Goal: Navigation & Orientation: Understand site structure

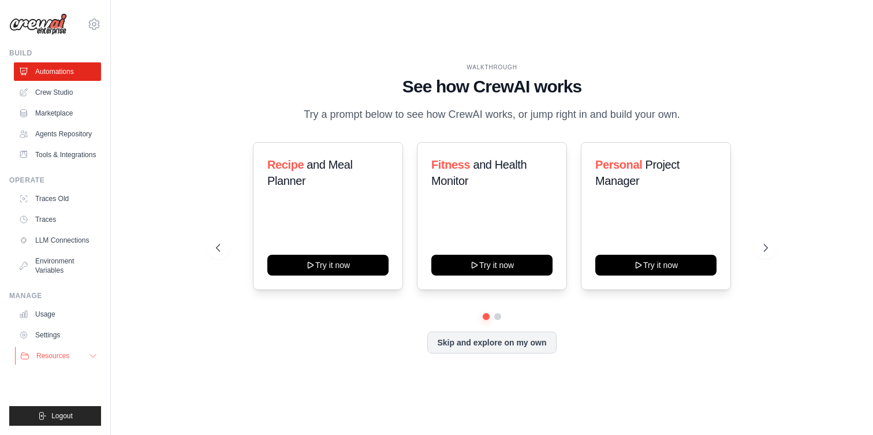
click at [93, 355] on icon at bounding box center [92, 355] width 9 height 9
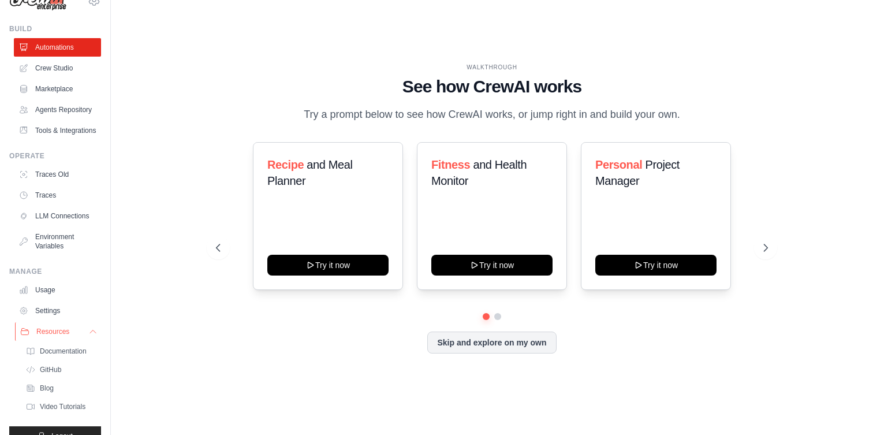
scroll to position [44, 0]
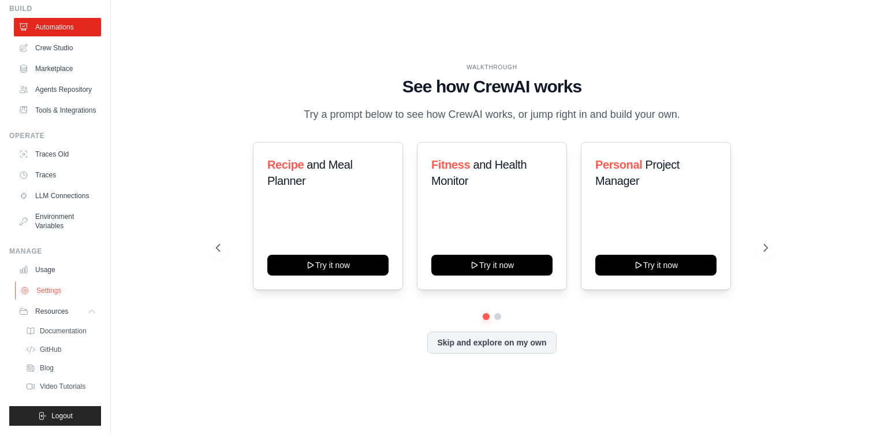
click at [57, 292] on link "Settings" at bounding box center [58, 290] width 87 height 18
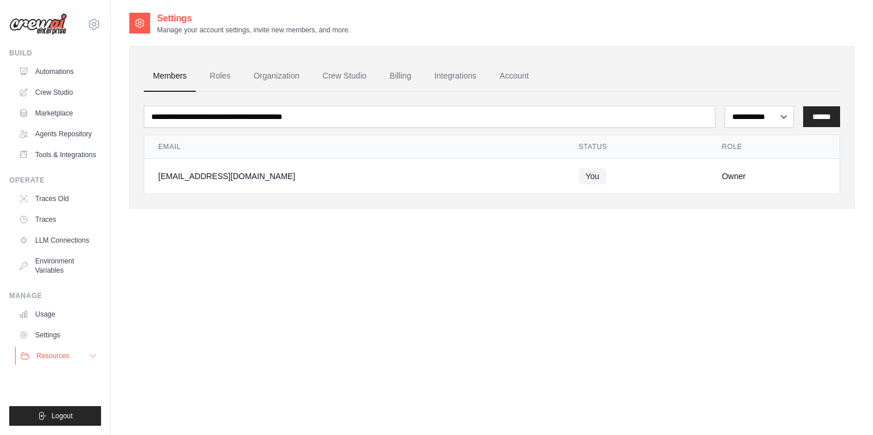
click at [76, 356] on button "Resources" at bounding box center [58, 356] width 87 height 18
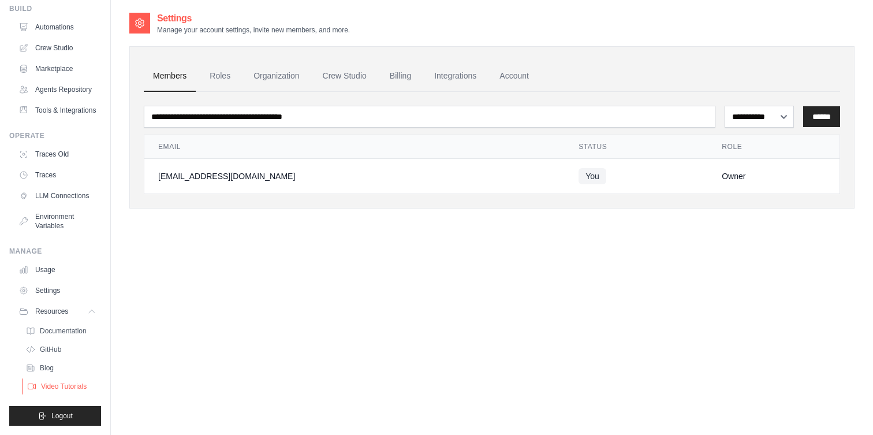
click at [63, 390] on span "Video Tutorials" at bounding box center [64, 386] width 46 height 9
click at [340, 75] on link "Crew Studio" at bounding box center [345, 76] width 62 height 31
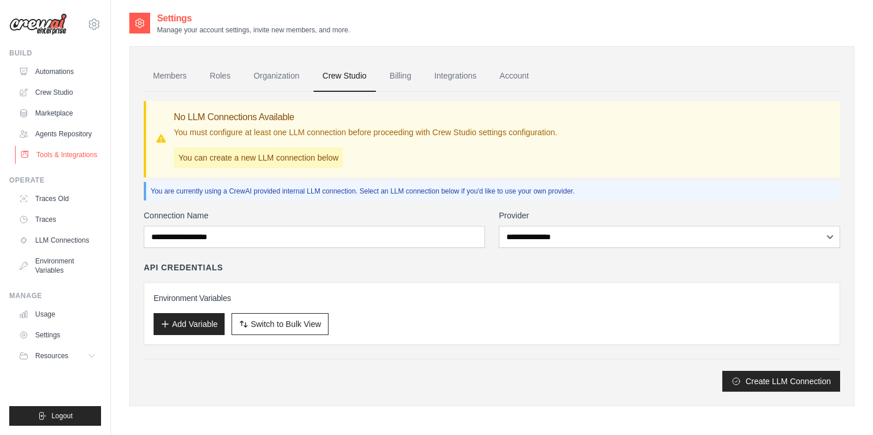
click at [62, 158] on link "Tools & Integrations" at bounding box center [58, 155] width 87 height 18
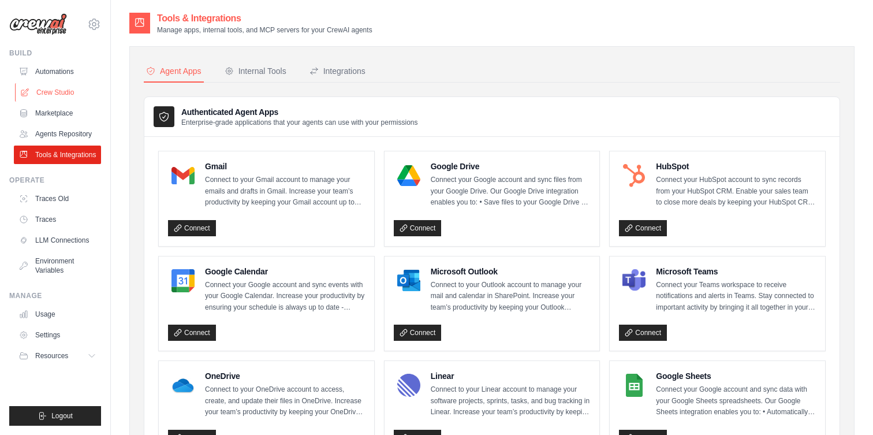
click at [53, 94] on link "Crew Studio" at bounding box center [58, 92] width 87 height 18
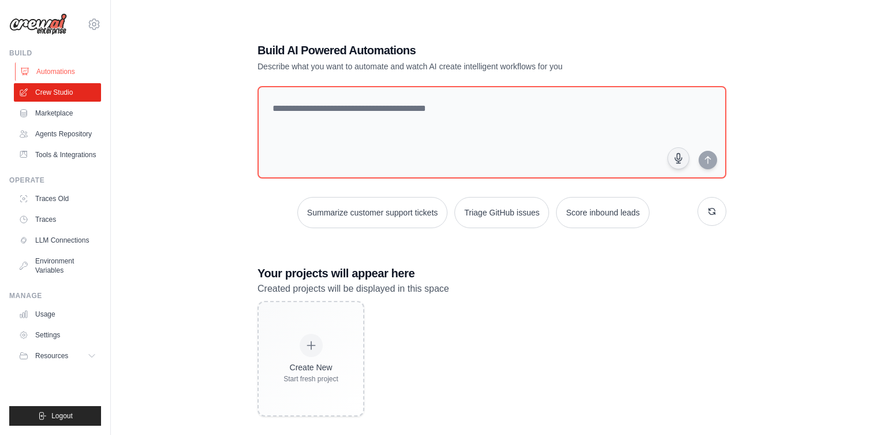
click at [59, 67] on link "Automations" at bounding box center [58, 71] width 87 height 18
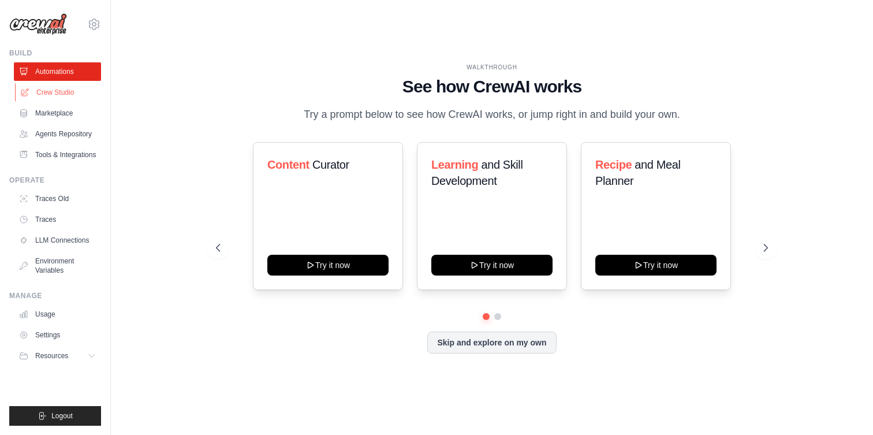
click at [59, 94] on link "Crew Studio" at bounding box center [58, 92] width 87 height 18
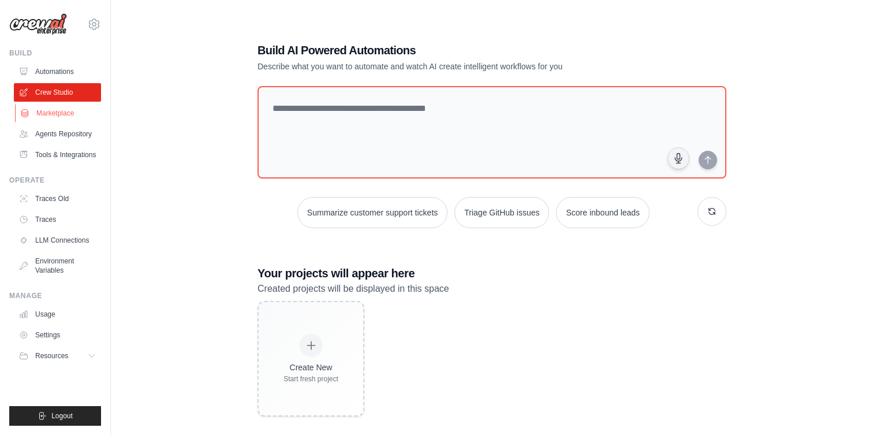
click at [60, 114] on link "Marketplace" at bounding box center [58, 113] width 87 height 18
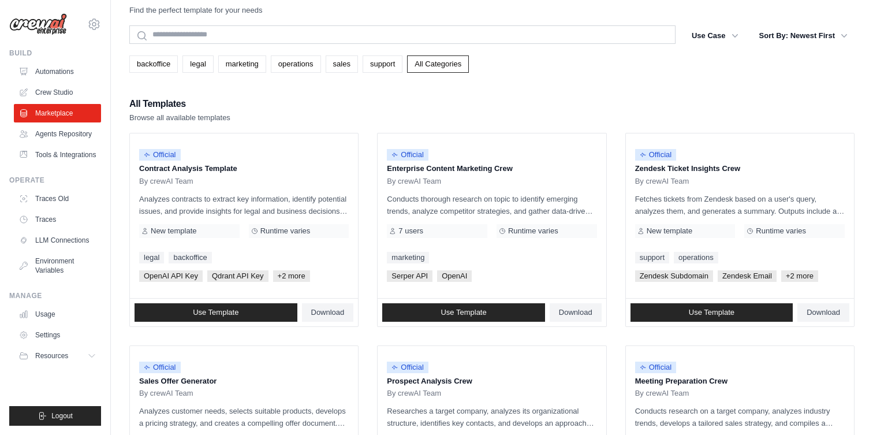
scroll to position [24, 0]
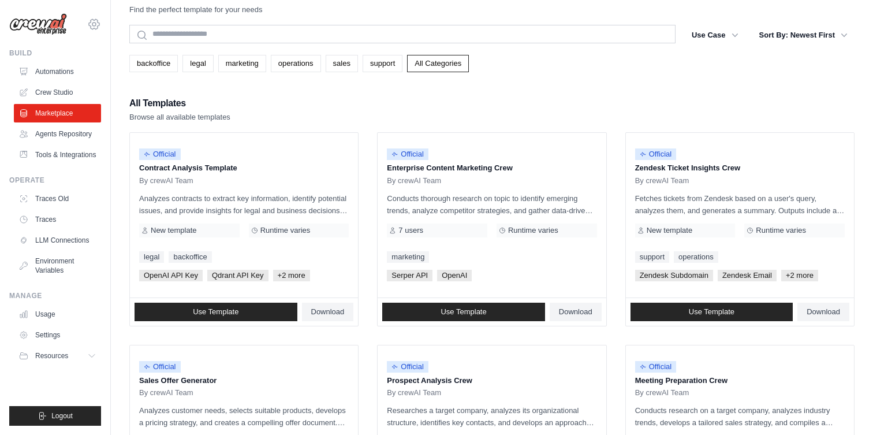
click at [94, 24] on icon at bounding box center [94, 24] width 14 height 14
click at [116, 70] on span "Settings" at bounding box center [143, 72] width 91 height 12
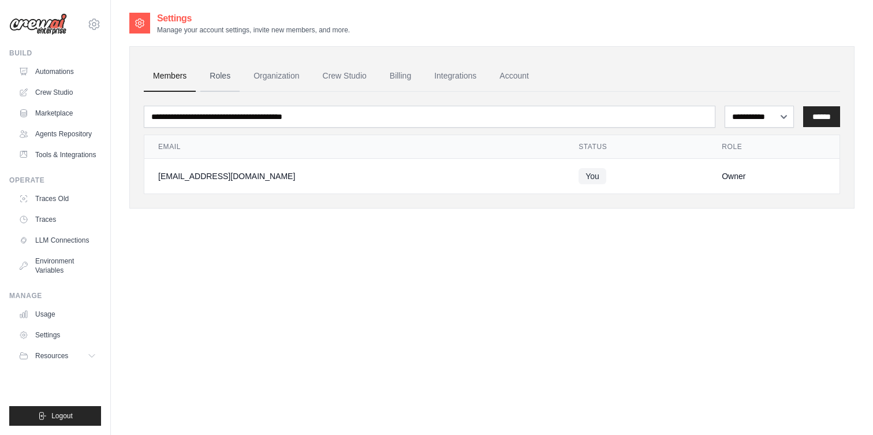
click at [225, 80] on link "Roles" at bounding box center [219, 76] width 39 height 31
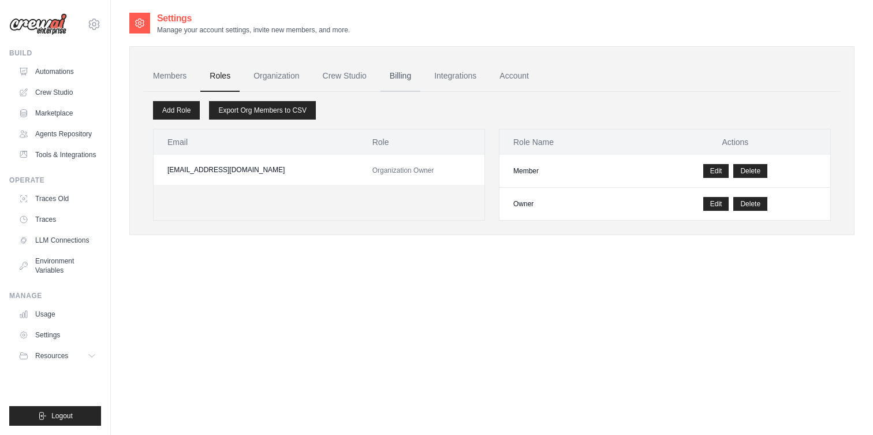
click at [404, 77] on link "Billing" at bounding box center [401, 76] width 40 height 31
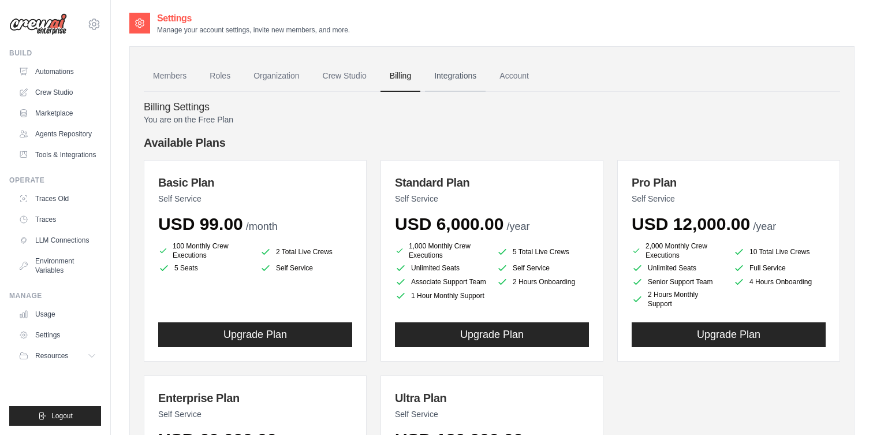
click at [470, 73] on link "Integrations" at bounding box center [455, 76] width 61 height 31
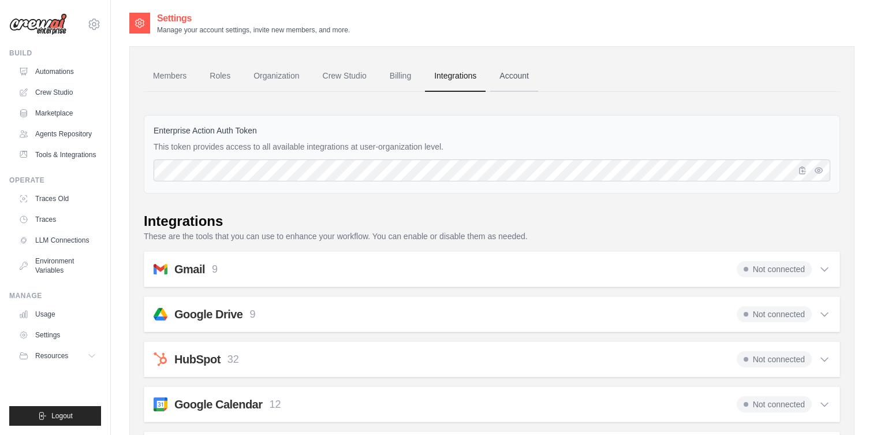
click at [511, 77] on link "Account" at bounding box center [514, 76] width 48 height 31
